Goal: Information Seeking & Learning: Learn about a topic

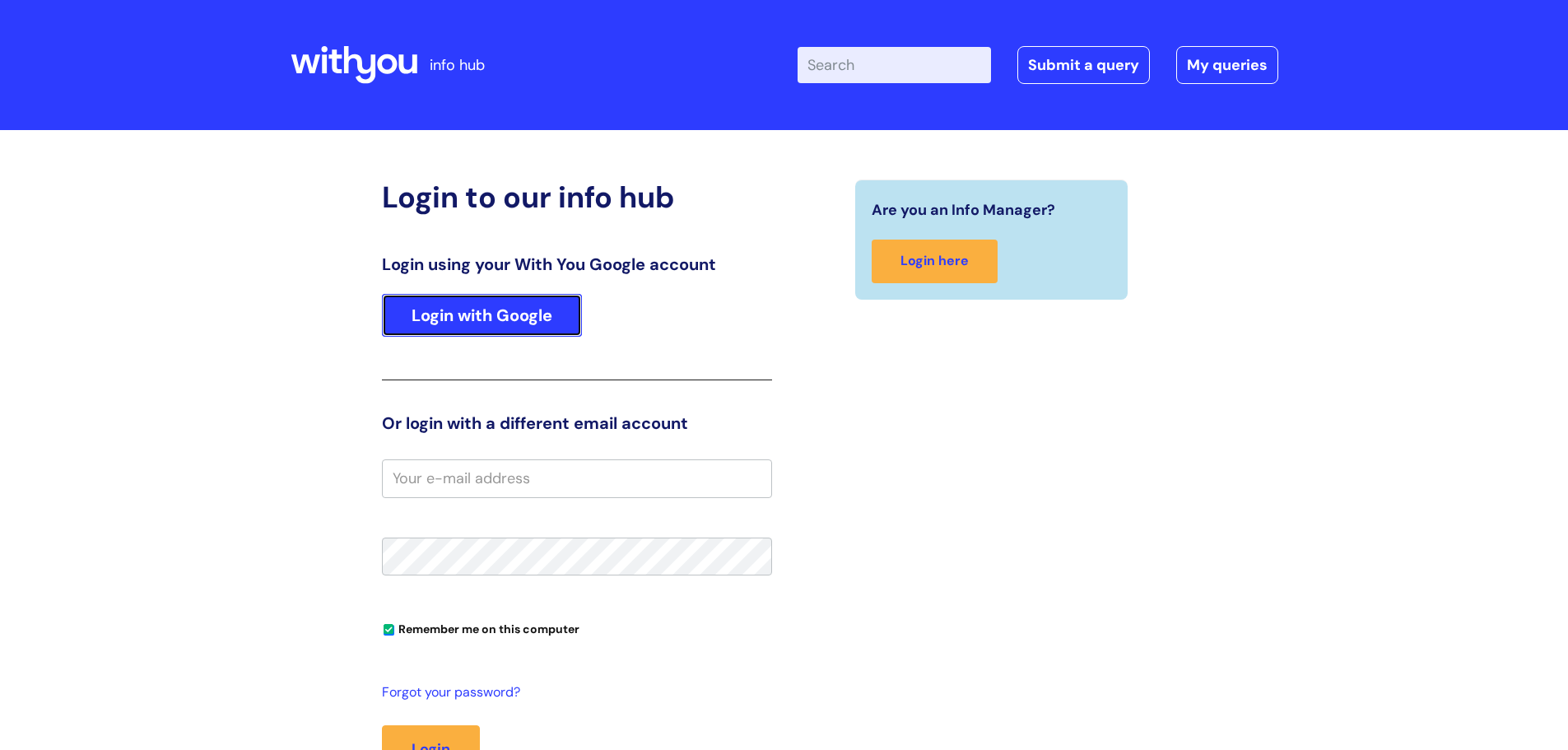
click at [519, 308] on link "Login with Google" at bounding box center [482, 314] width 200 height 43
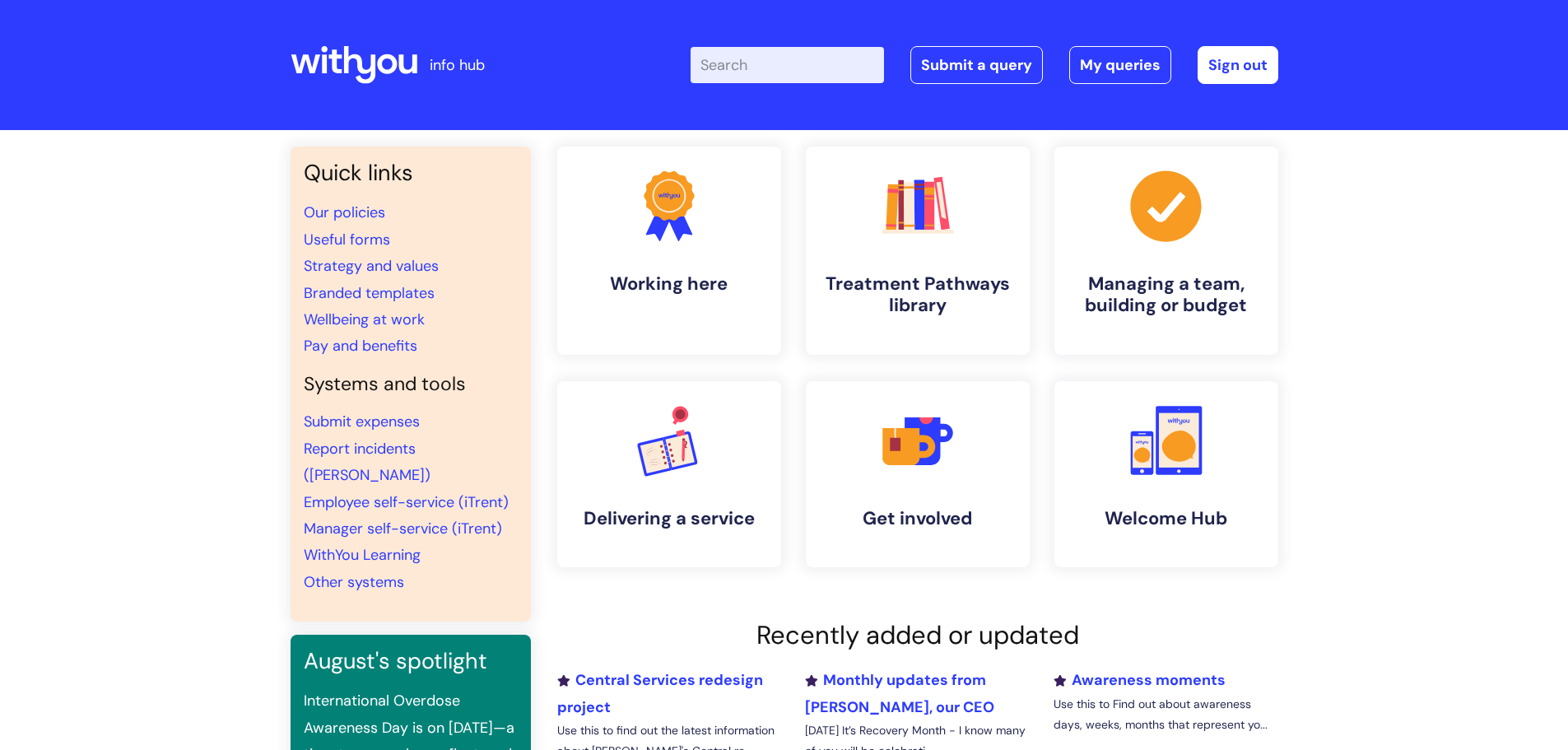
click at [777, 66] on input "Enter your search term here..." at bounding box center [786, 65] width 193 height 36
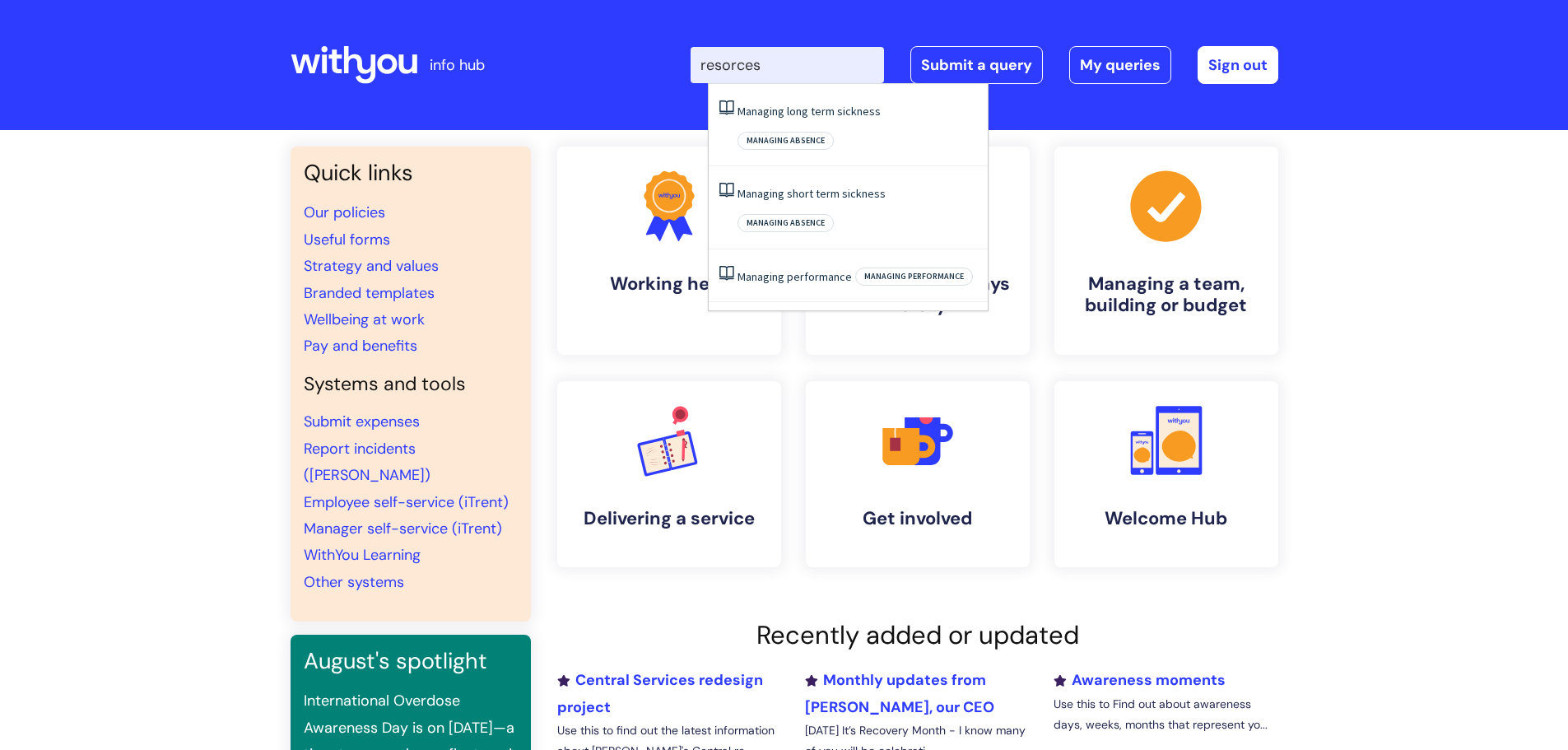
type input "resorces"
click button "Search" at bounding box center [0, 0] width 0 height 0
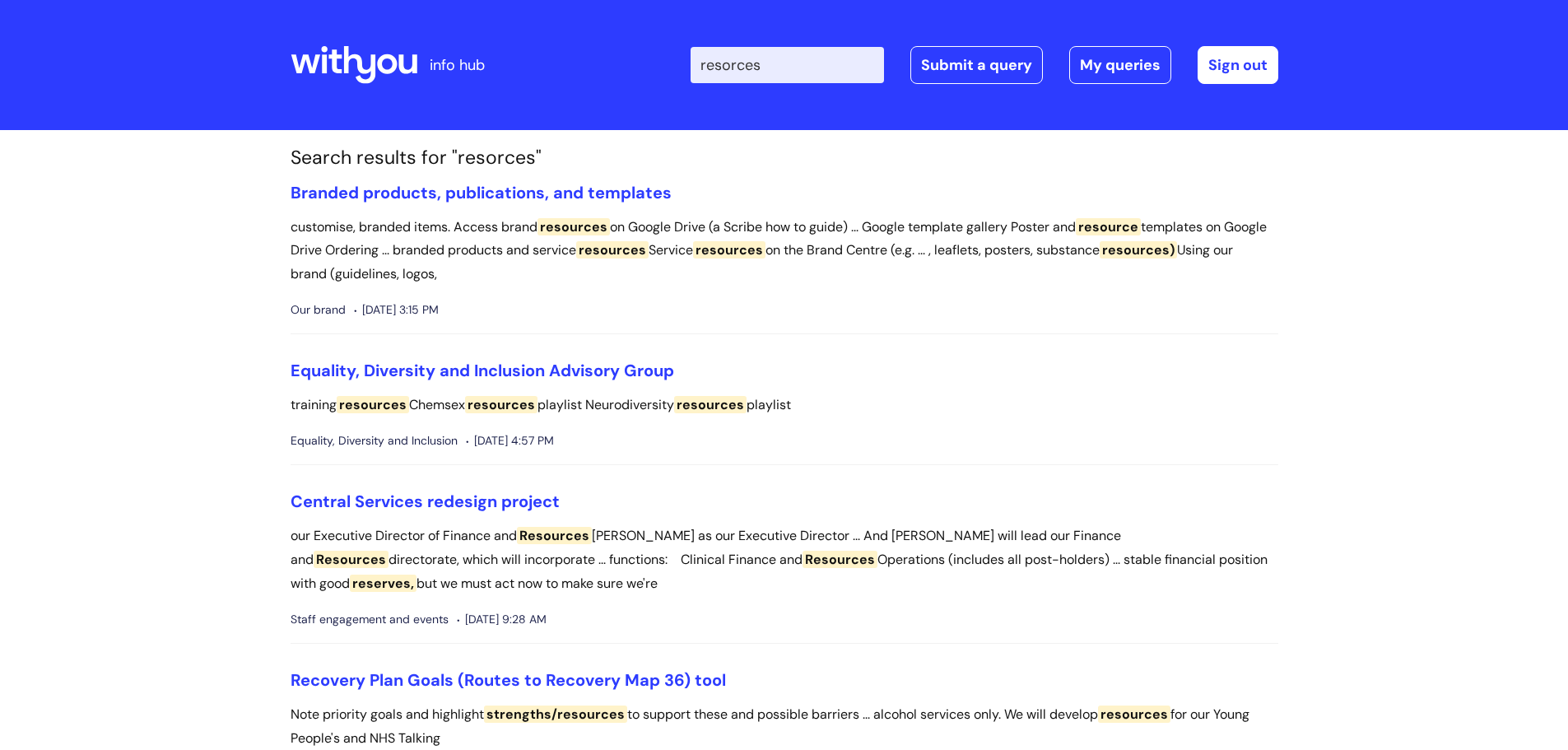
click at [825, 71] on input "resorces" at bounding box center [786, 65] width 193 height 36
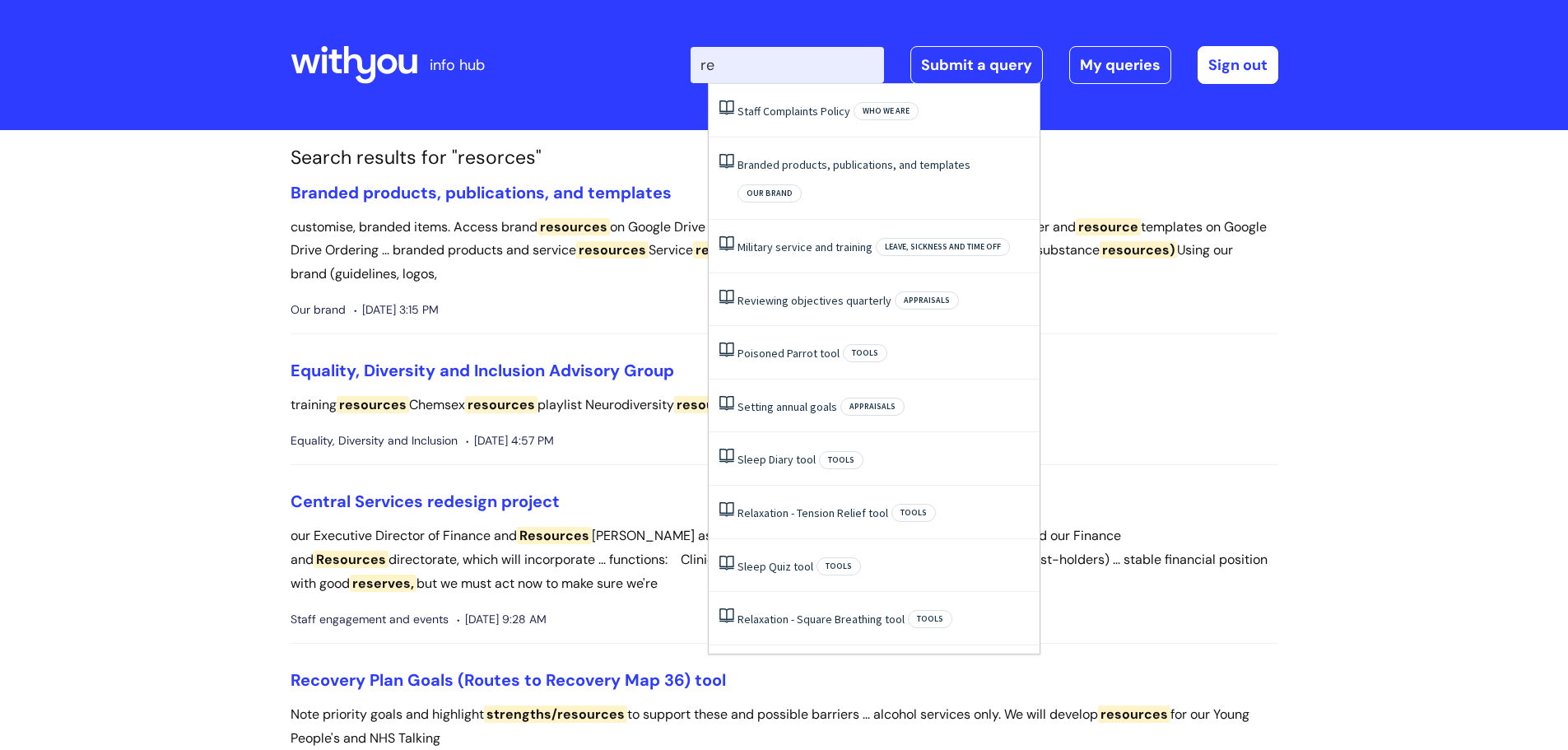
type input "r"
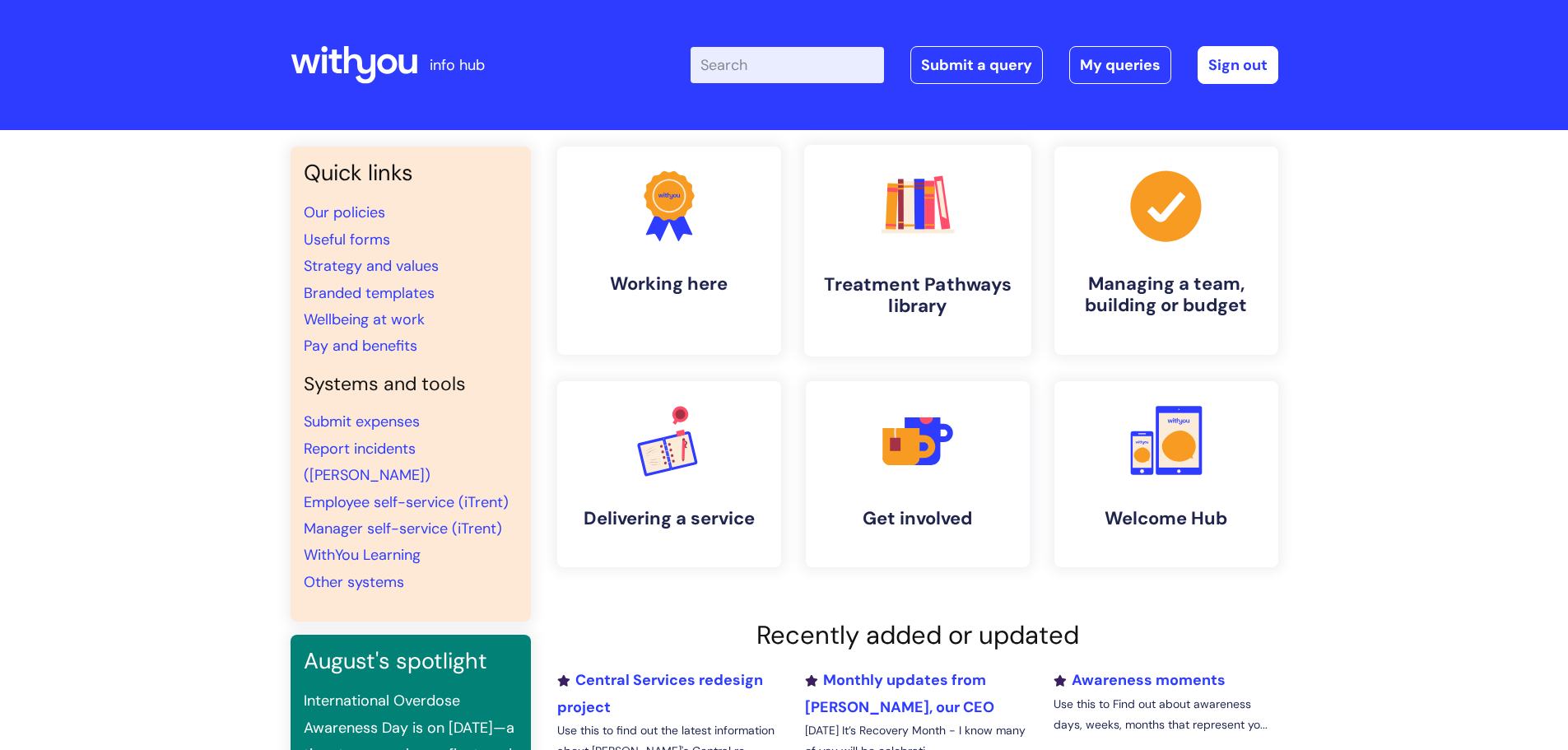
click at [933, 236] on icon ".cls-1{fill:#f89b22;}.cls-1,.cls-2,.cls-3,.cls-4,.cls-5,.cls-6,.cls-7{stroke-wi…" at bounding box center [916, 205] width 81 height 81
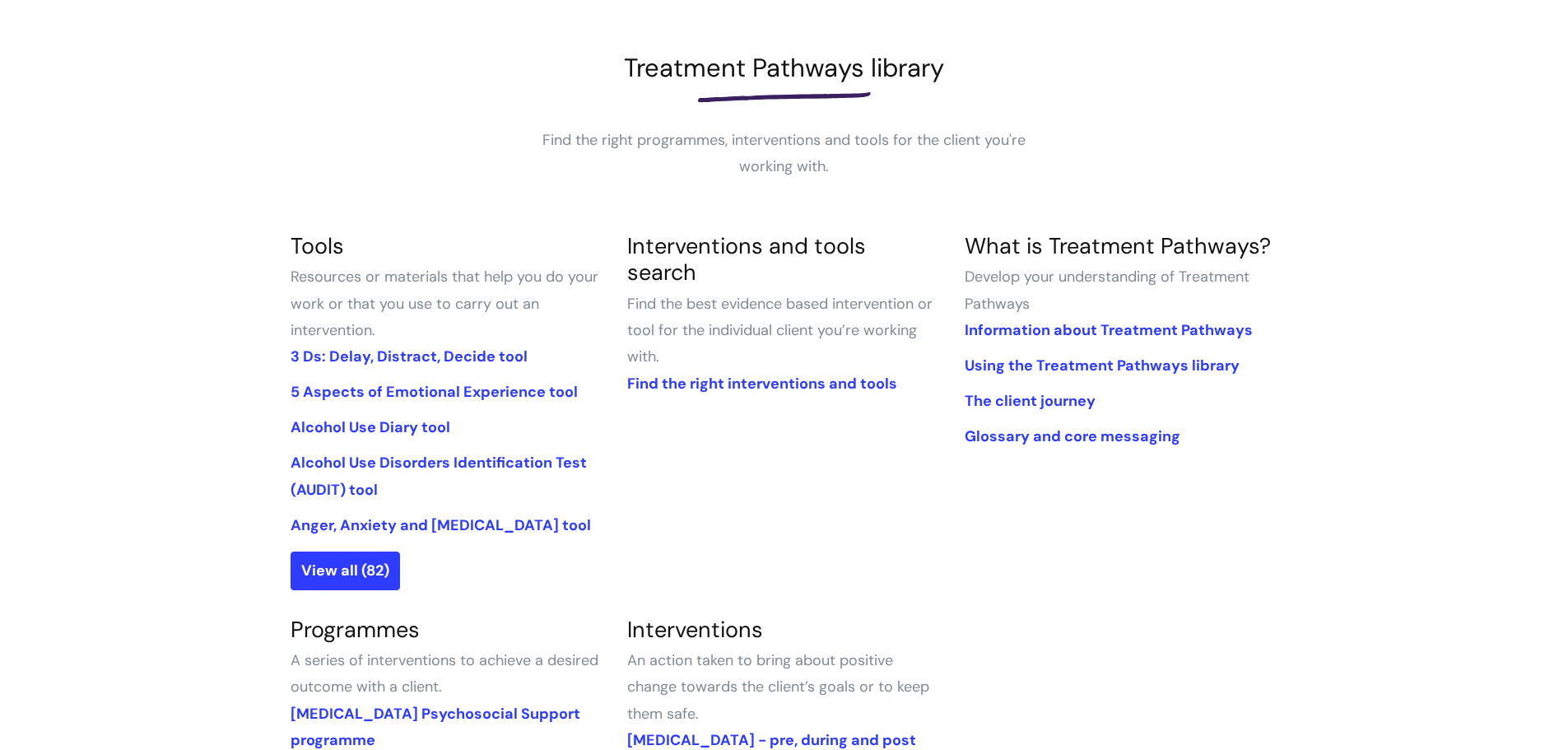
scroll to position [247, 0]
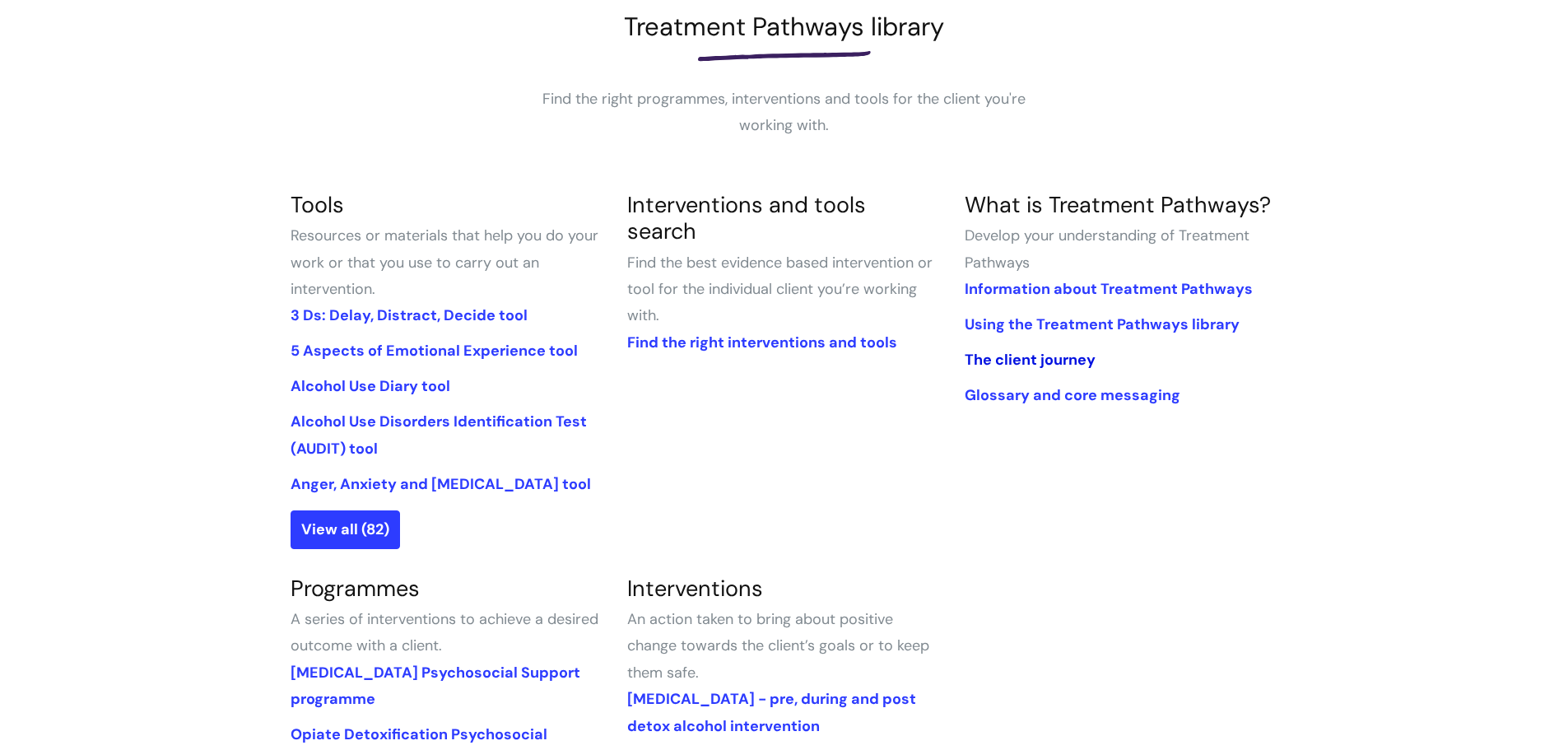
click at [1014, 359] on link "The client journey" at bounding box center [1029, 359] width 131 height 20
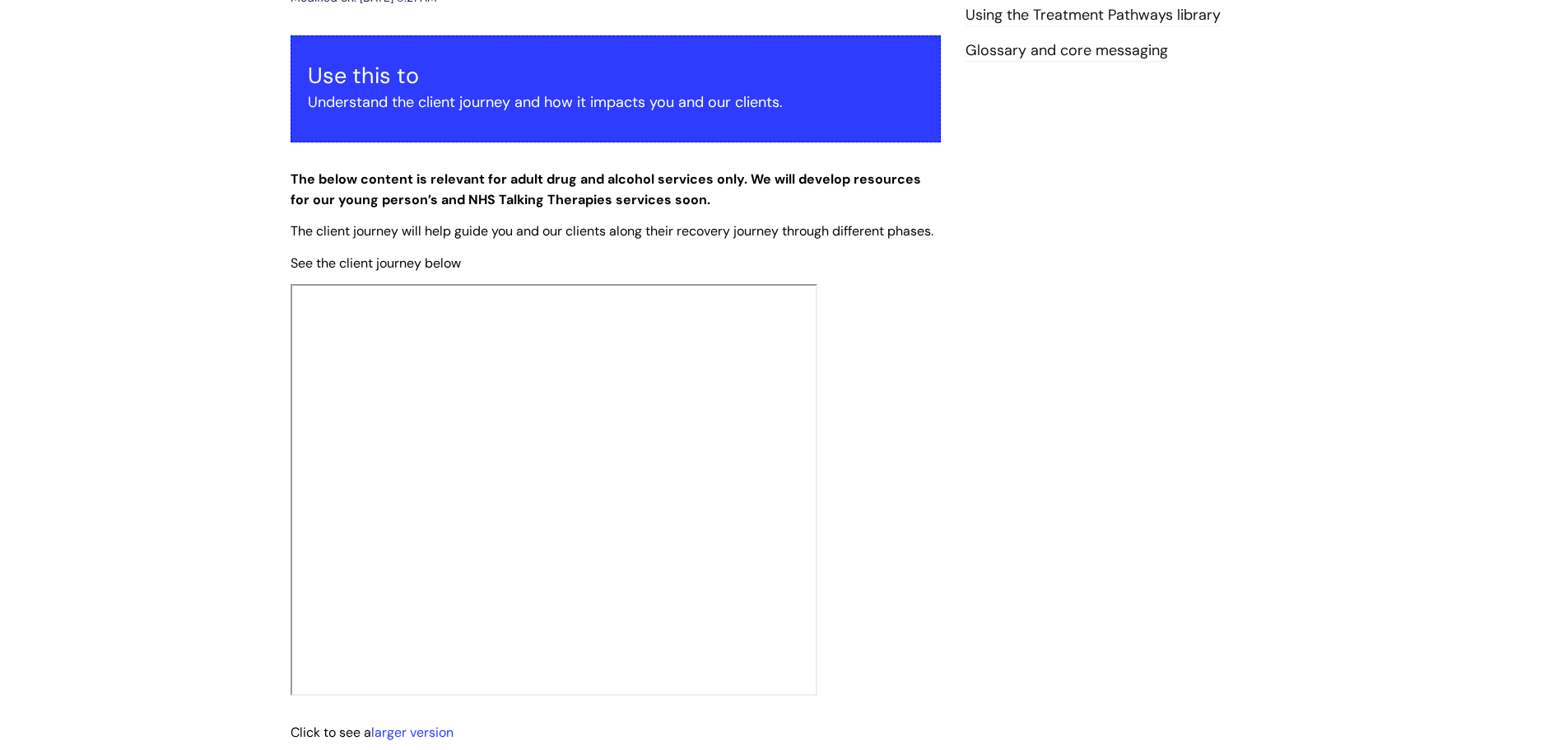
scroll to position [247, 0]
